Goal: Information Seeking & Learning: Check status

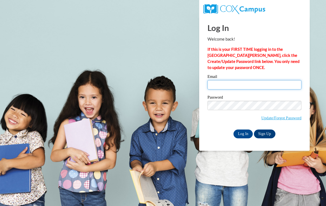
click at [244, 84] on input "Email" at bounding box center [254, 84] width 94 height 9
type input "mbrech@waukesha.k12.wi.us"
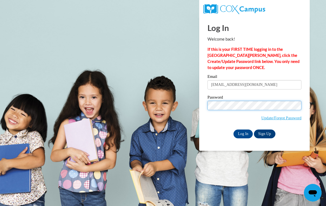
click at [243, 133] on input "Log In" at bounding box center [242, 133] width 19 height 9
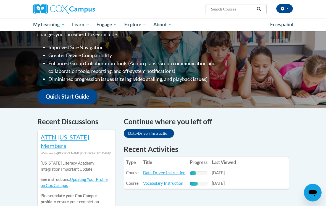
scroll to position [98, 0]
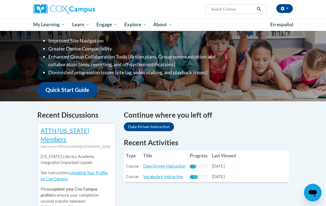
click at [169, 164] on link "Data-Driven Instruction" at bounding box center [164, 166] width 42 height 5
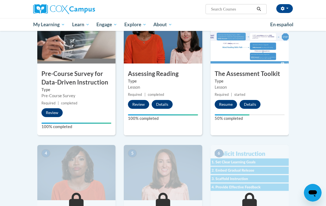
scroll to position [145, 0]
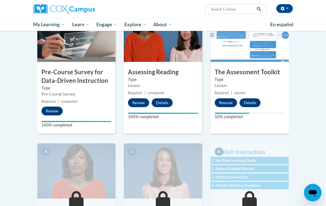
click at [230, 104] on button "Resume" at bounding box center [225, 103] width 22 height 9
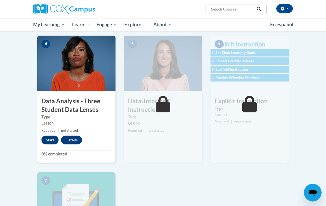
scroll to position [258, 0]
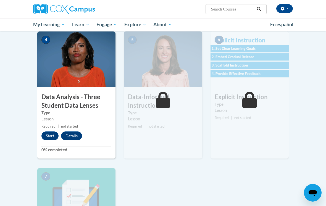
click at [48, 136] on button "Start" at bounding box center [49, 135] width 17 height 9
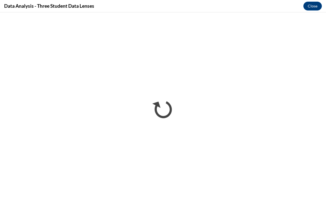
scroll to position [257, 0]
click at [314, 8] on button "Close" at bounding box center [312, 6] width 18 height 9
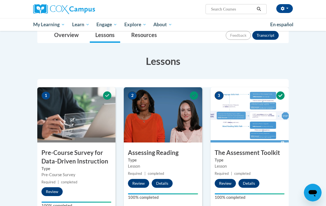
scroll to position [65, 0]
click at [0, 0] on span "My Course Progress" at bounding box center [0, 0] width 0 height 0
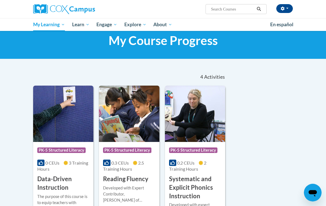
scroll to position [3, 0]
